Goal: Task Accomplishment & Management: Use online tool/utility

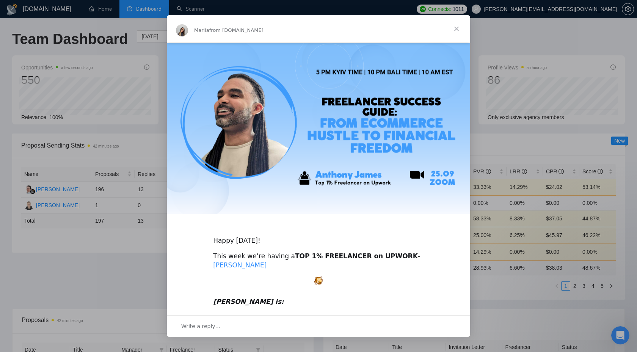
scroll to position [1, 0]
click at [555, 38] on div "Intercom messenger" at bounding box center [318, 176] width 637 height 352
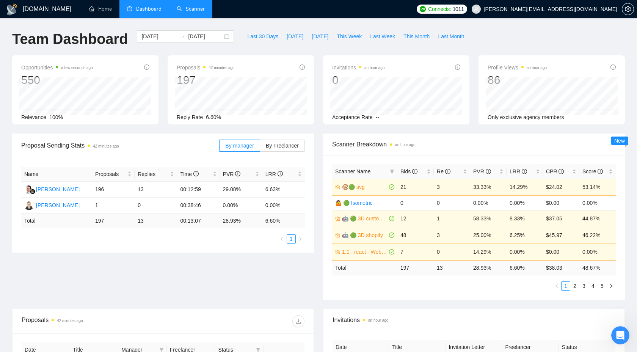
click at [194, 7] on link "Scanner" at bounding box center [191, 9] width 28 height 6
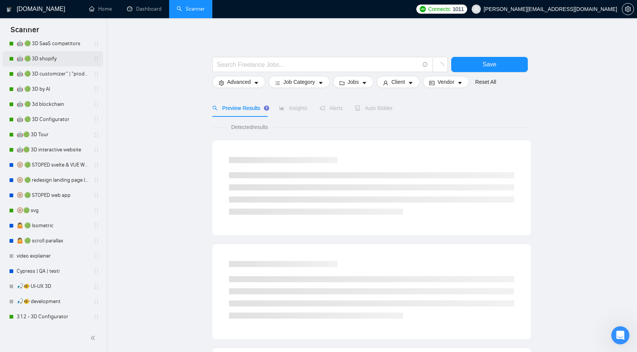
scroll to position [188, 0]
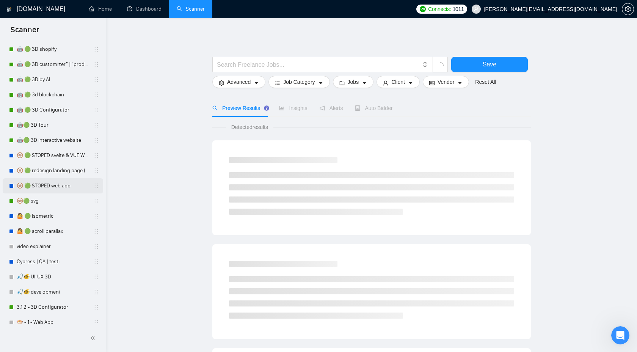
click at [52, 181] on link "🛞 🟢 STOPED web app" at bounding box center [53, 185] width 72 height 15
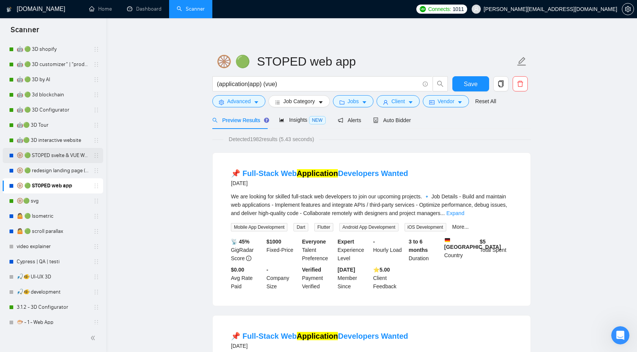
click at [53, 156] on link "🛞 🟢 STOPED svelte & VUE Web apps PRICE++" at bounding box center [53, 155] width 72 height 15
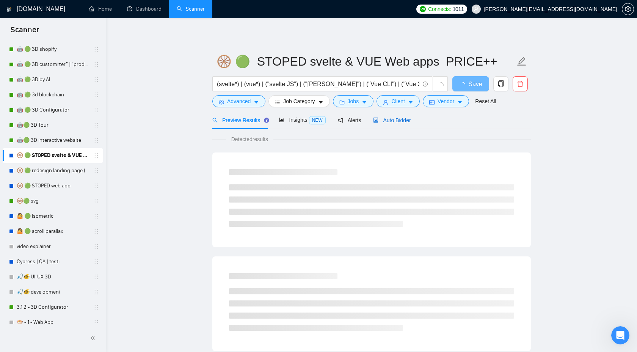
click at [400, 122] on span "Auto Bidder" at bounding box center [392, 120] width 38 height 6
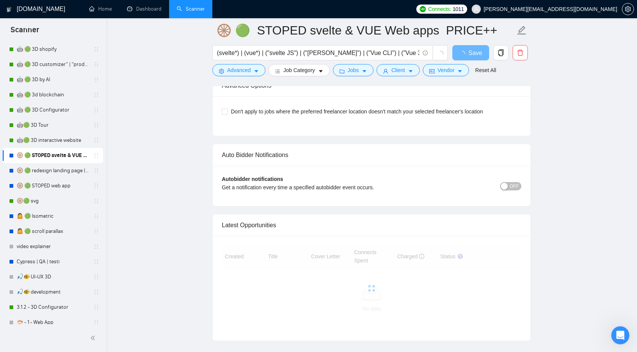
scroll to position [1701, 0]
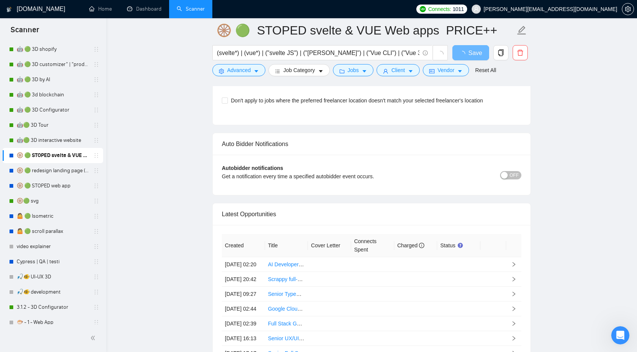
click at [513, 172] on span "OFF" at bounding box center [513, 175] width 9 height 8
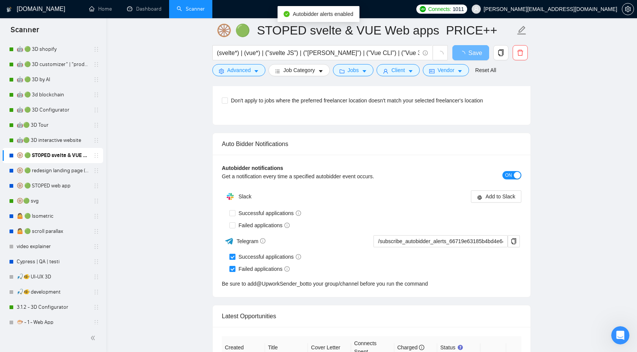
click at [232, 256] on input "Successful applications" at bounding box center [231, 256] width 5 height 5
checkbox input "false"
click at [232, 266] on input "Failed applications" at bounding box center [231, 268] width 5 height 5
checkbox input "false"
click at [514, 173] on div "button" at bounding box center [517, 175] width 7 height 7
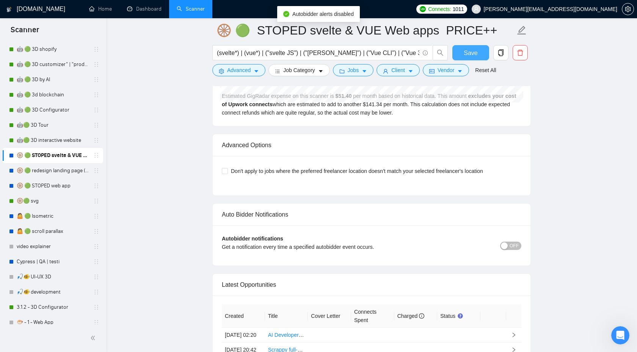
click at [472, 54] on span "Save" at bounding box center [471, 52] width 14 height 9
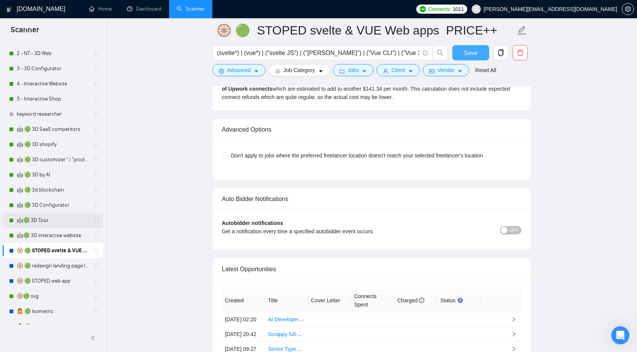
scroll to position [0, 0]
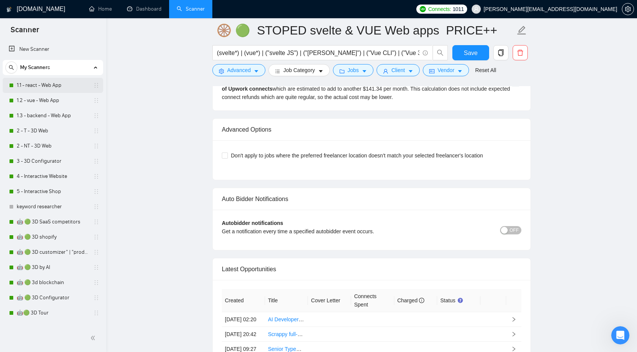
click at [44, 90] on link "1.1 - react - Web App" at bounding box center [53, 85] width 72 height 15
